Goal: Task Accomplishment & Management: Use online tool/utility

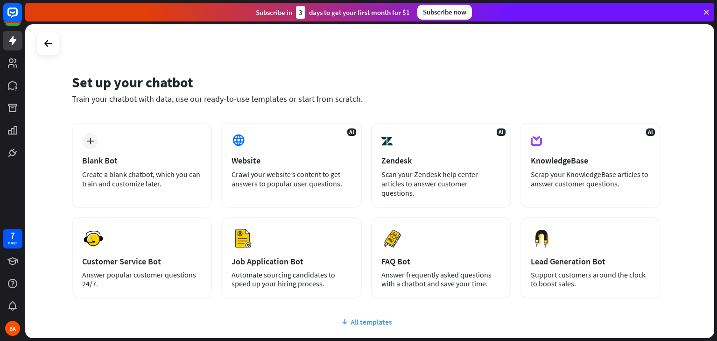
click at [355, 317] on div "All templates" at bounding box center [366, 321] width 589 height 9
click at [437, 16] on div "Subscribe now" at bounding box center [444, 12] width 55 height 15
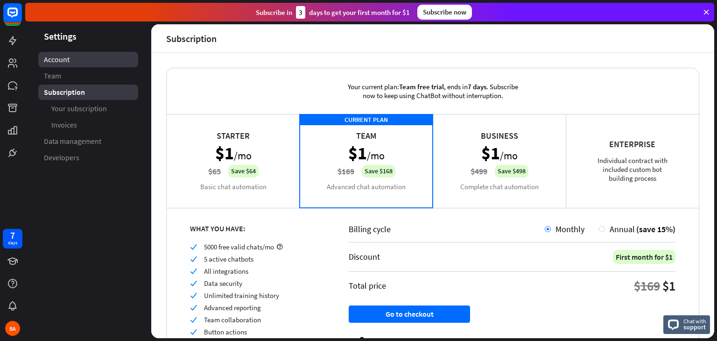
click at [61, 57] on span "Account" at bounding box center [57, 60] width 26 height 10
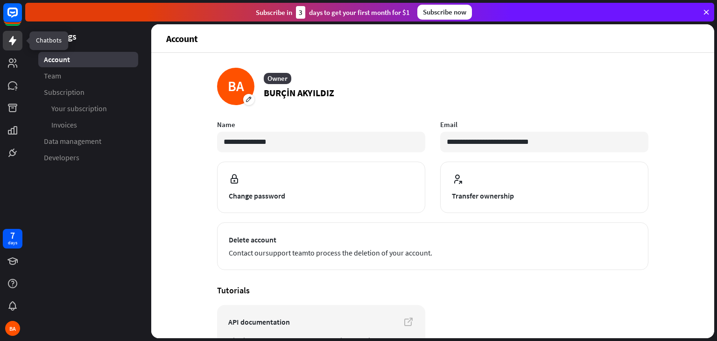
click at [15, 38] on icon at bounding box center [12, 40] width 11 height 11
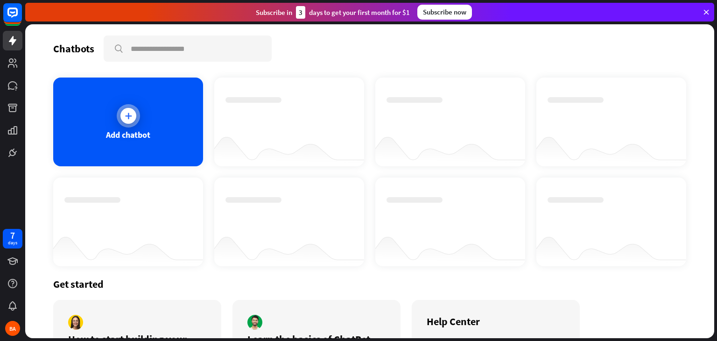
click at [125, 98] on div "Add chatbot" at bounding box center [128, 121] width 150 height 89
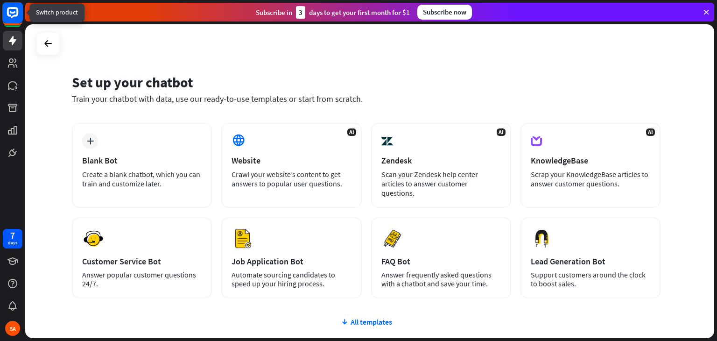
click at [15, 8] on icon at bounding box center [12, 12] width 11 height 11
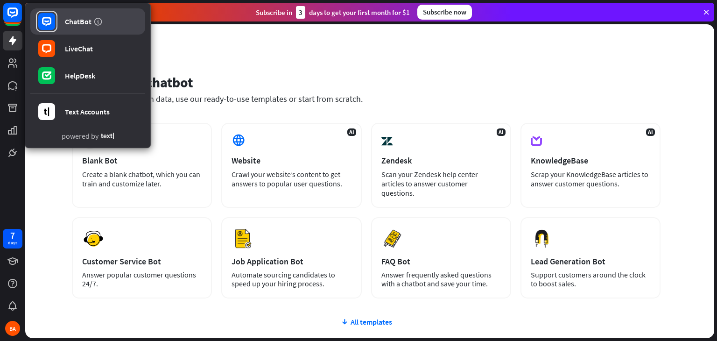
click at [82, 20] on div "ChatBot" at bounding box center [78, 21] width 27 height 9
